Goal: Find specific page/section: Find specific page/section

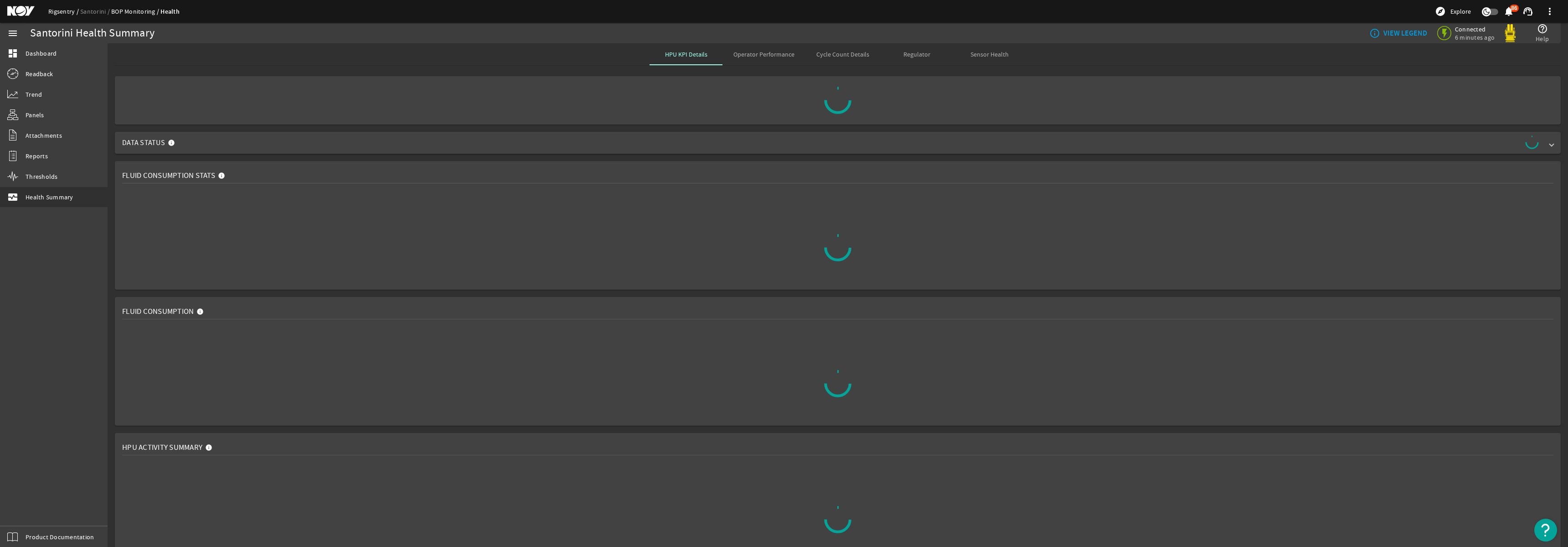
click at [60, 13] on link "Rigsentry" at bounding box center [64, 11] width 32 height 8
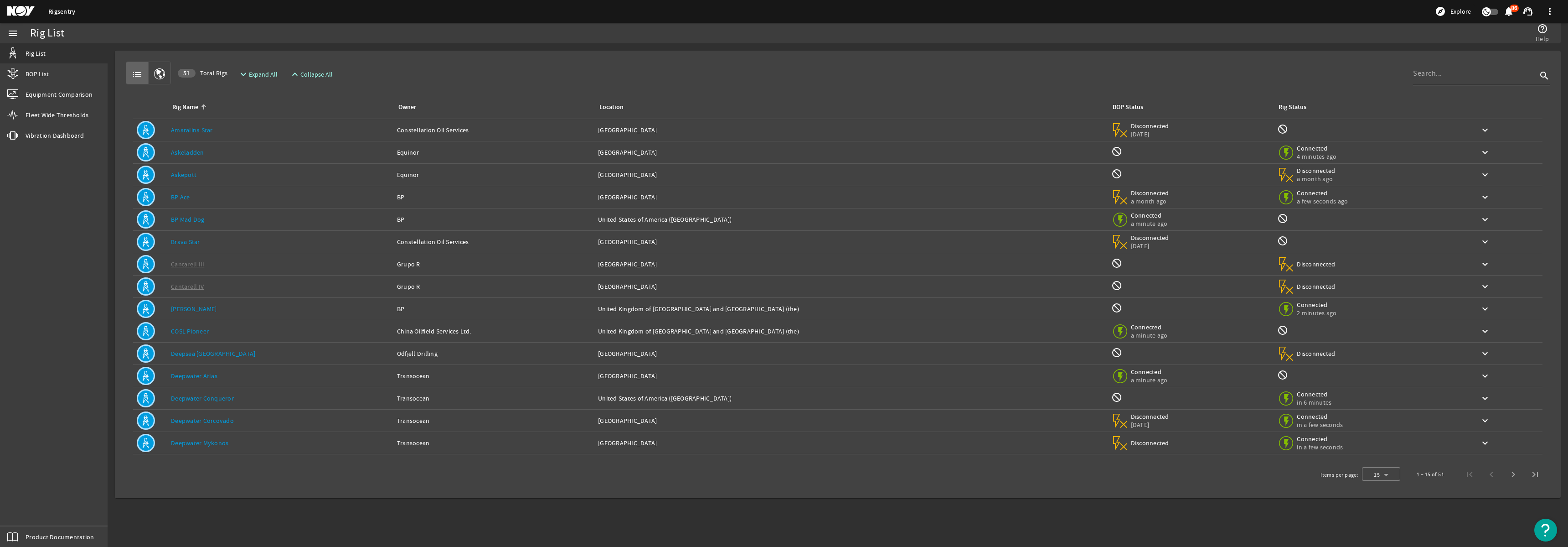
click at [1446, 79] on input at bounding box center [1475, 74] width 124 height 11
click at [197, 420] on link "Deepwater Corcovado" at bounding box center [202, 420] width 63 height 8
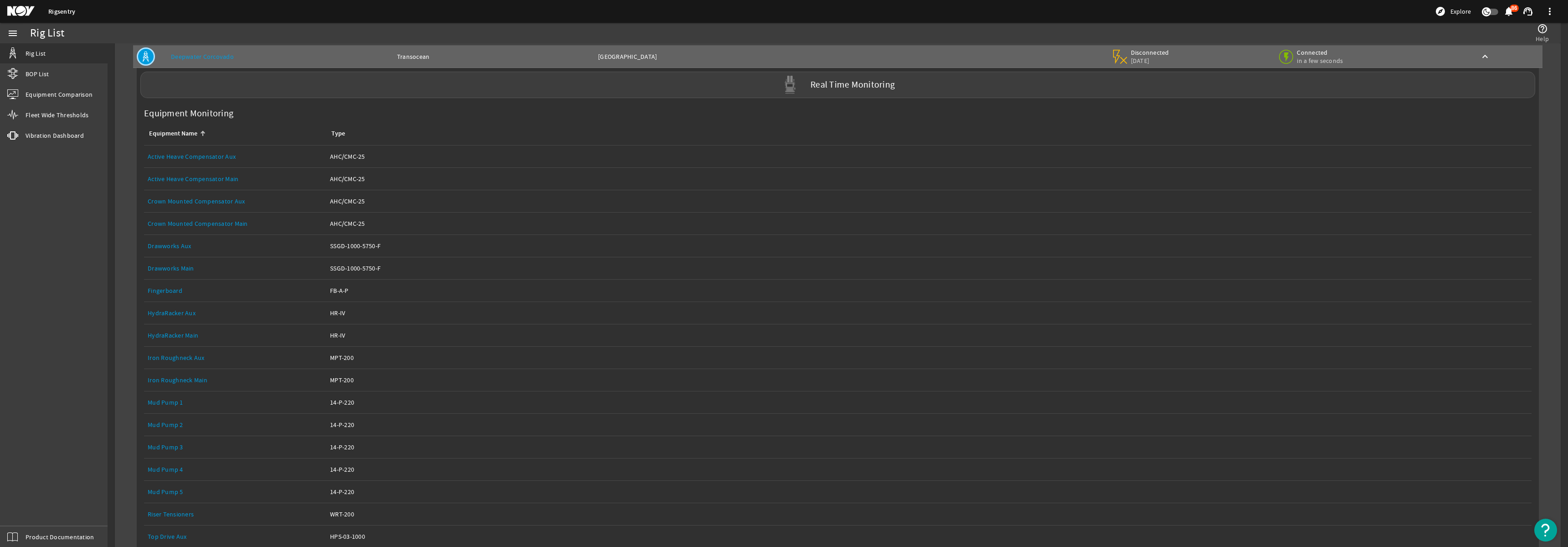
scroll to position [520, 0]
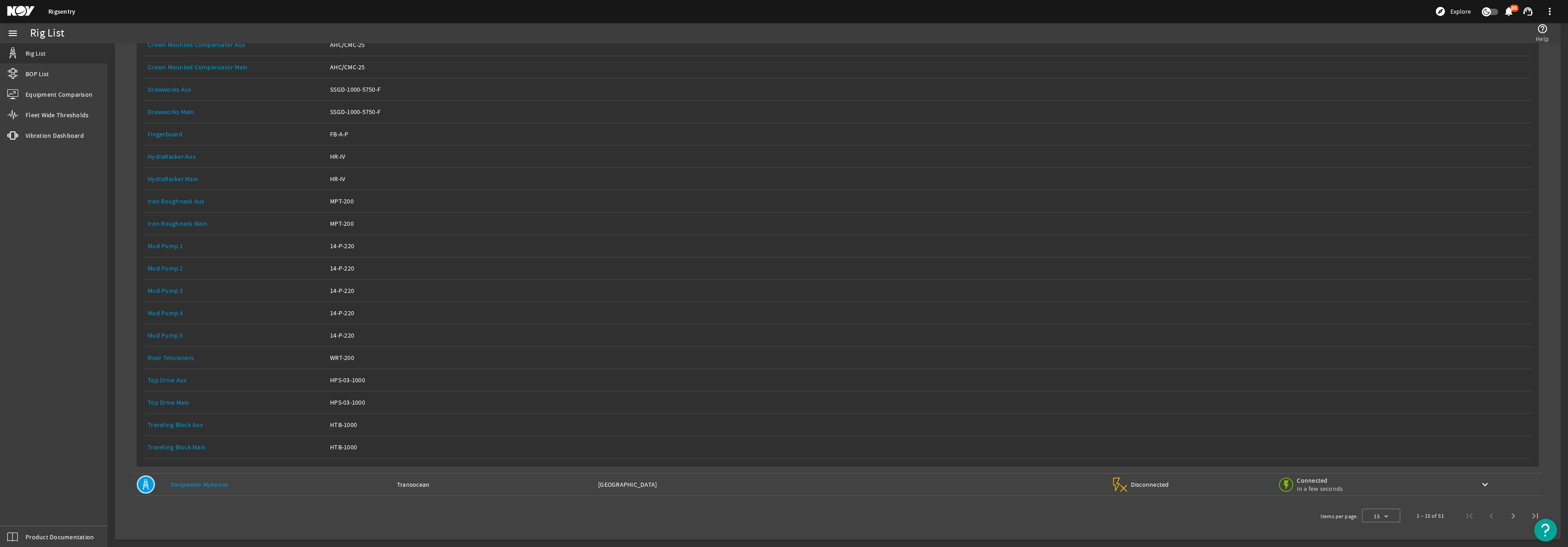
click at [181, 401] on link "Top Drive Main" at bounding box center [169, 402] width 42 height 8
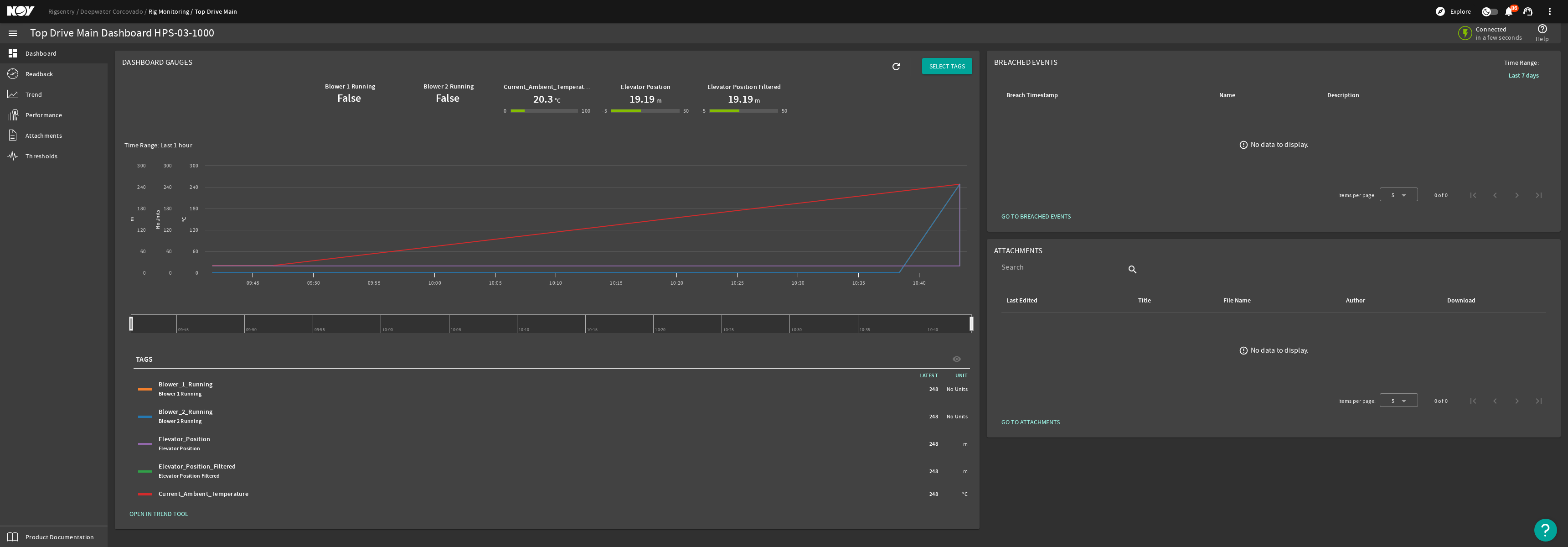
click at [1373, 21] on div "Rigsentry Deepwater Corcovado Rig Monitoring Top Drive Main explore Explore not…" at bounding box center [784, 11] width 1568 height 23
click at [55, 15] on link "Rigsentry" at bounding box center [64, 11] width 32 height 8
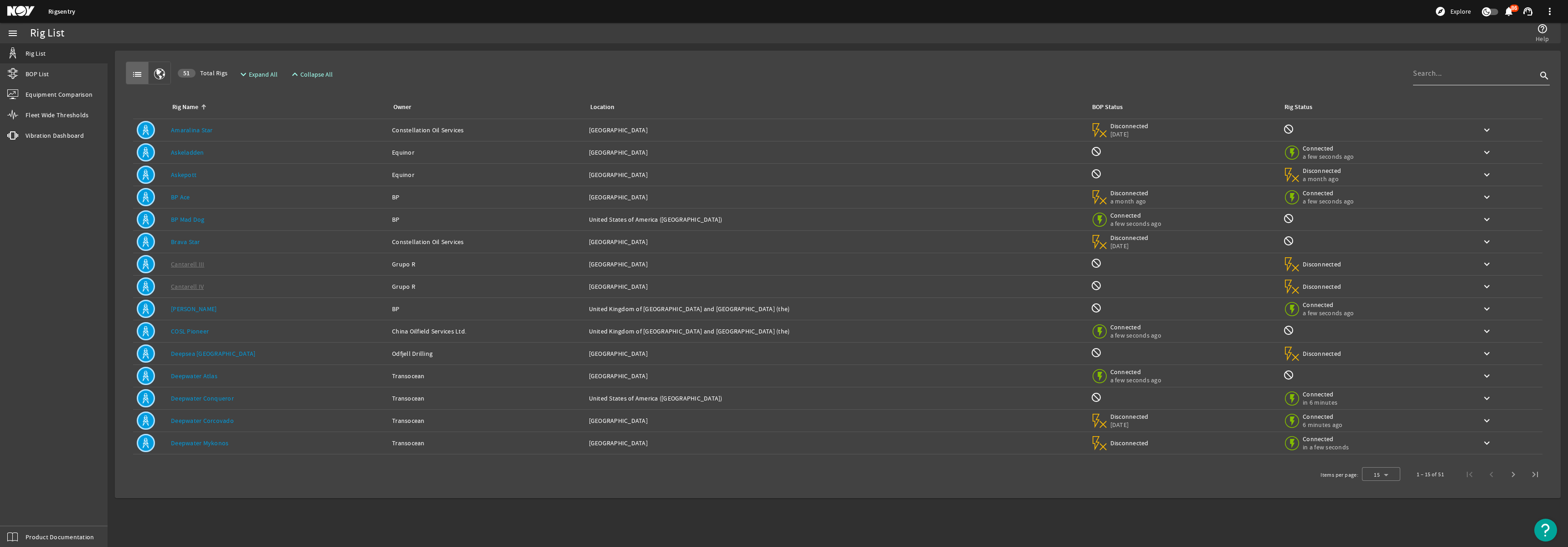
click at [1447, 79] on div at bounding box center [1475, 73] width 124 height 24
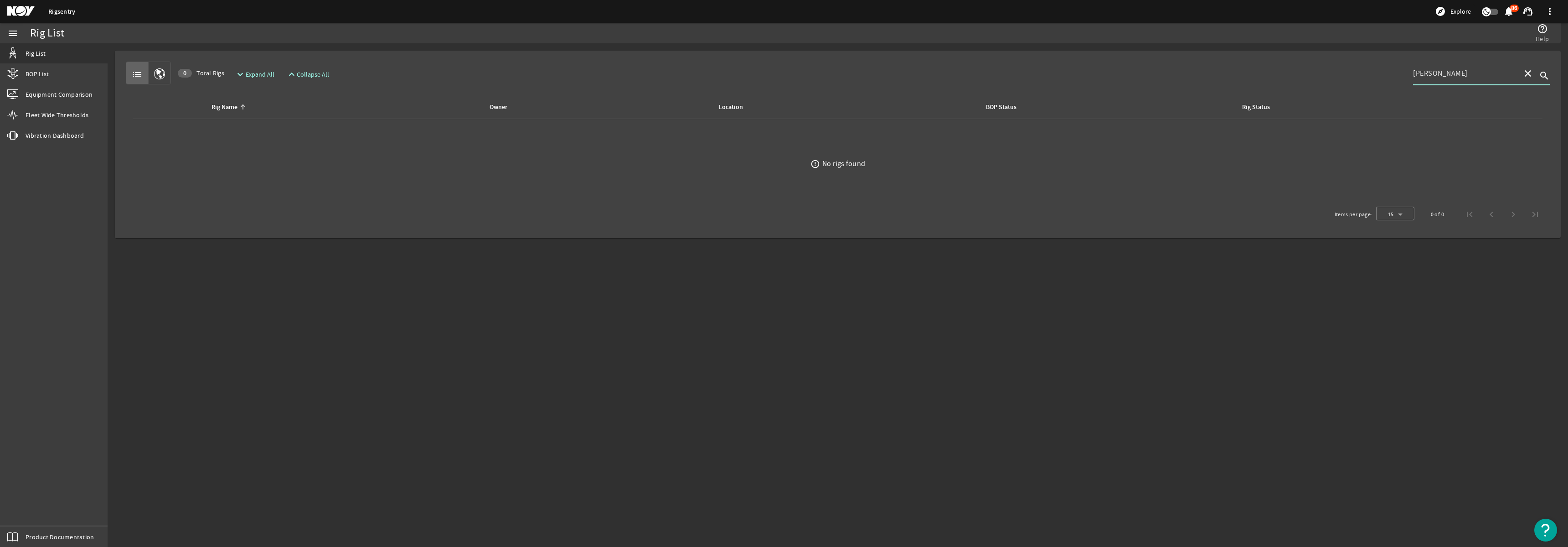
click at [1476, 77] on input "[PERSON_NAME]" at bounding box center [1464, 74] width 102 height 11
type input "[PERSON_NAME]"
